Goal: Find specific page/section: Find specific page/section

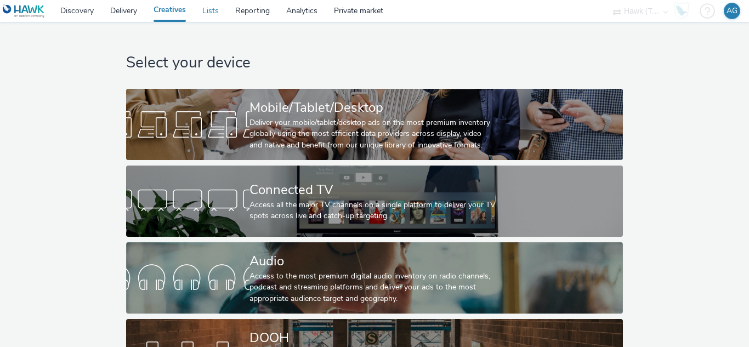
click at [213, 13] on link "Lists" at bounding box center [210, 11] width 33 height 22
click at [208, 9] on link "Lists" at bounding box center [210, 11] width 33 height 22
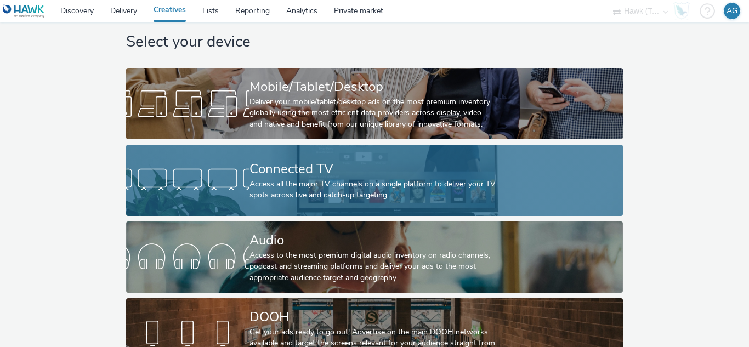
scroll to position [55, 0]
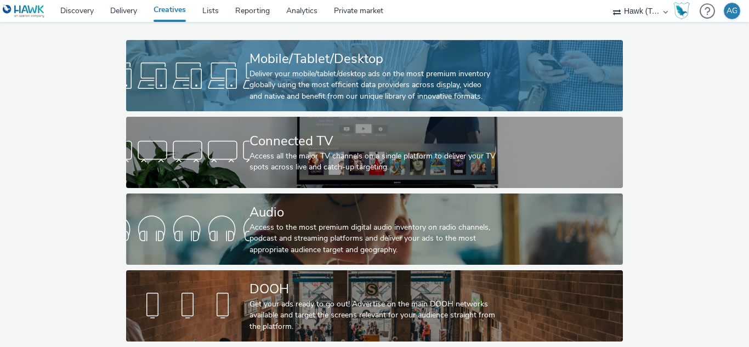
click at [281, 49] on div "Mobile/Tablet/Desktop" at bounding box center [373, 58] width 246 height 19
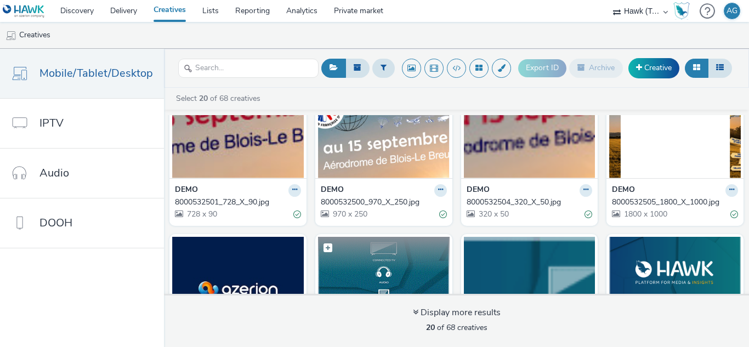
scroll to position [223, 0]
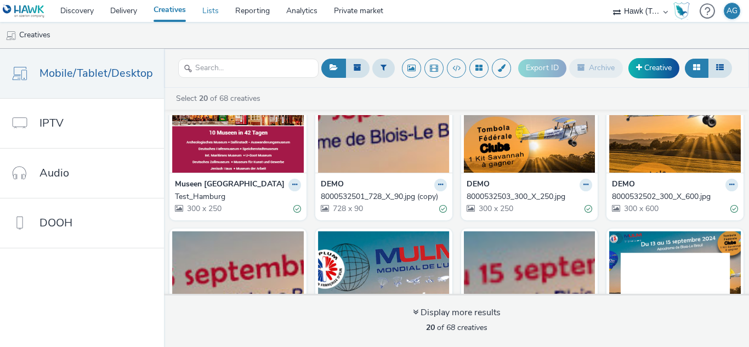
click at [208, 10] on link "Lists" at bounding box center [210, 11] width 33 height 22
